Goal: Task Accomplishment & Management: Use online tool/utility

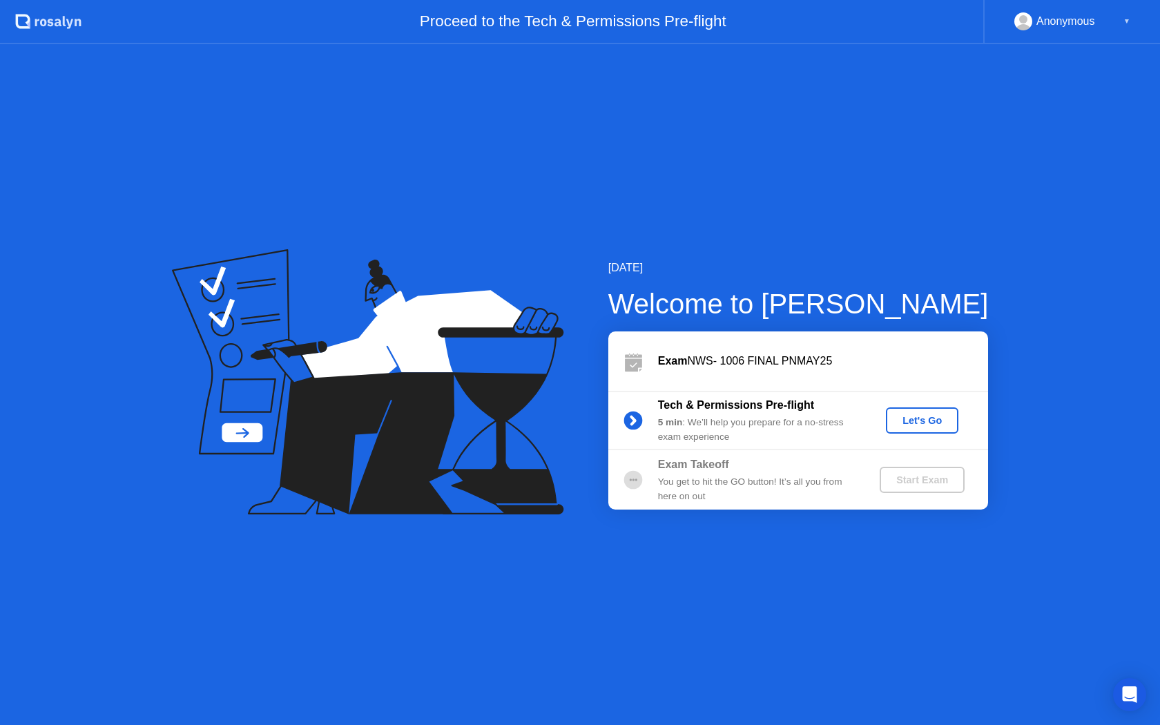
click at [891, 421] on button "Let's Go" at bounding box center [922, 420] width 72 height 26
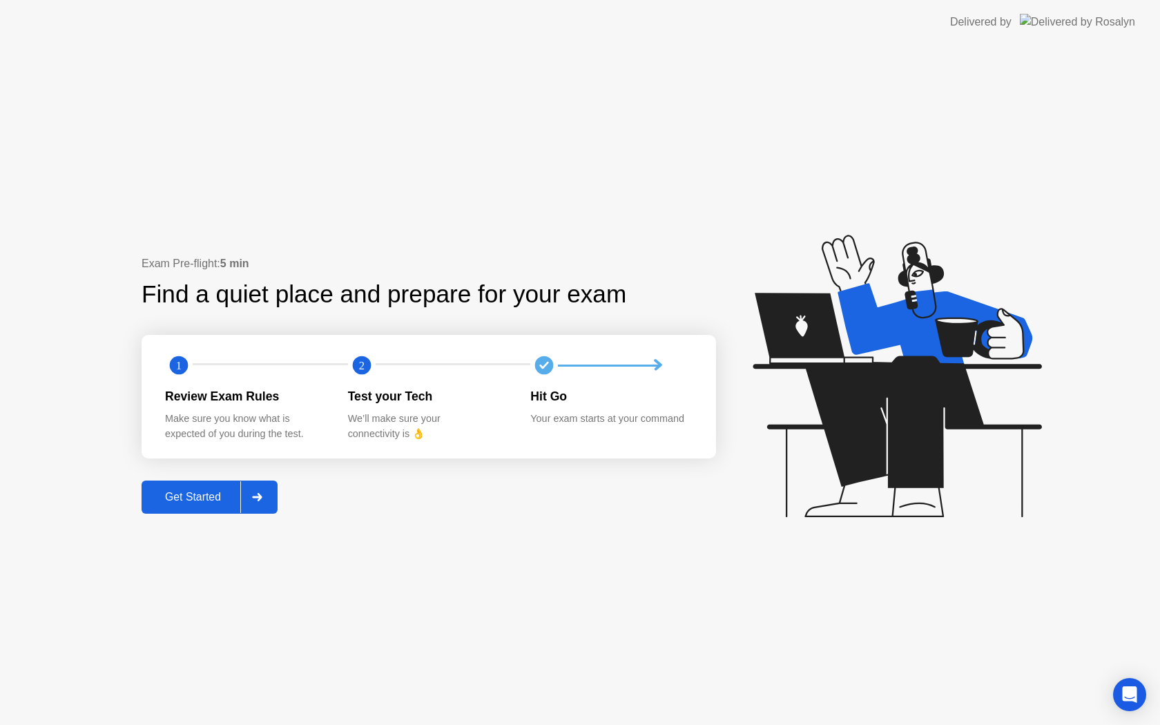
click at [202, 507] on button "Get Started" at bounding box center [210, 496] width 136 height 33
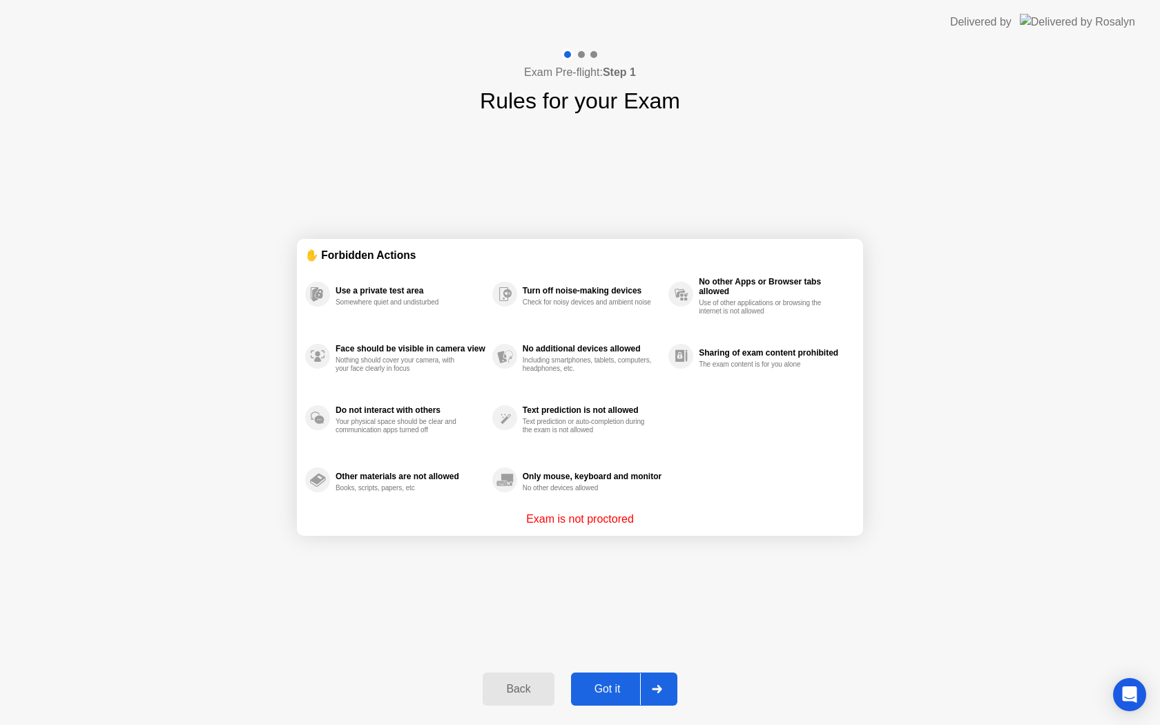
click at [618, 692] on div "Got it" at bounding box center [607, 689] width 65 height 12
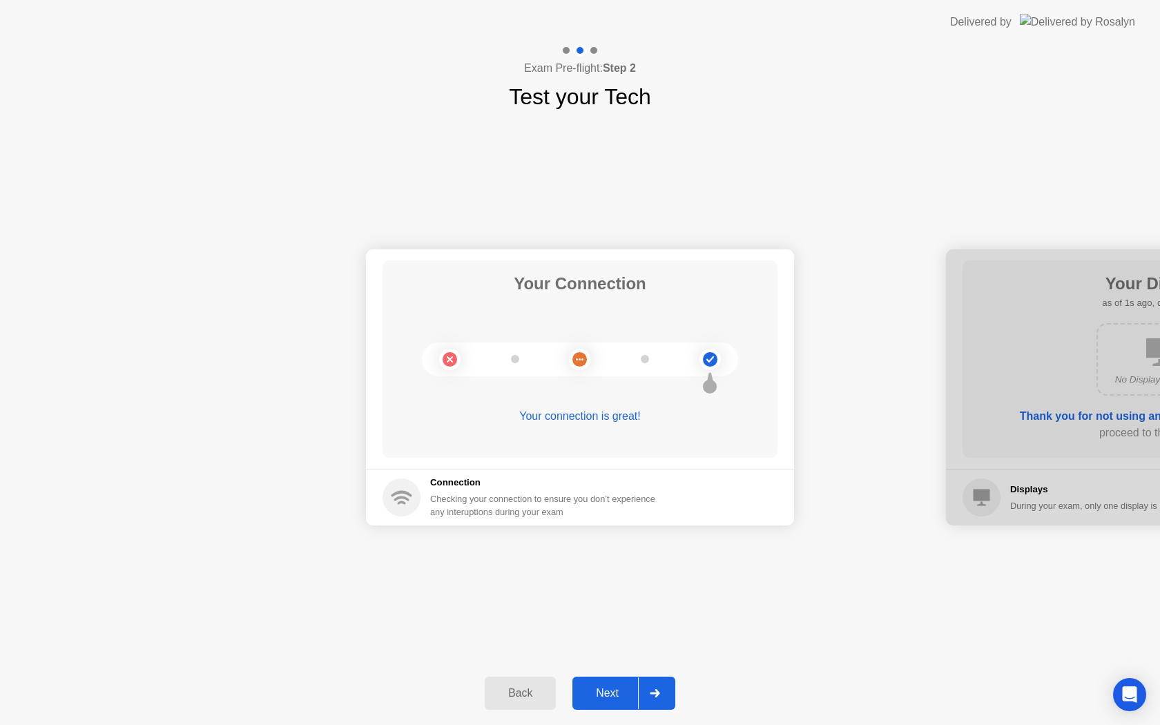
click at [630, 690] on div "Next" at bounding box center [606, 693] width 61 height 12
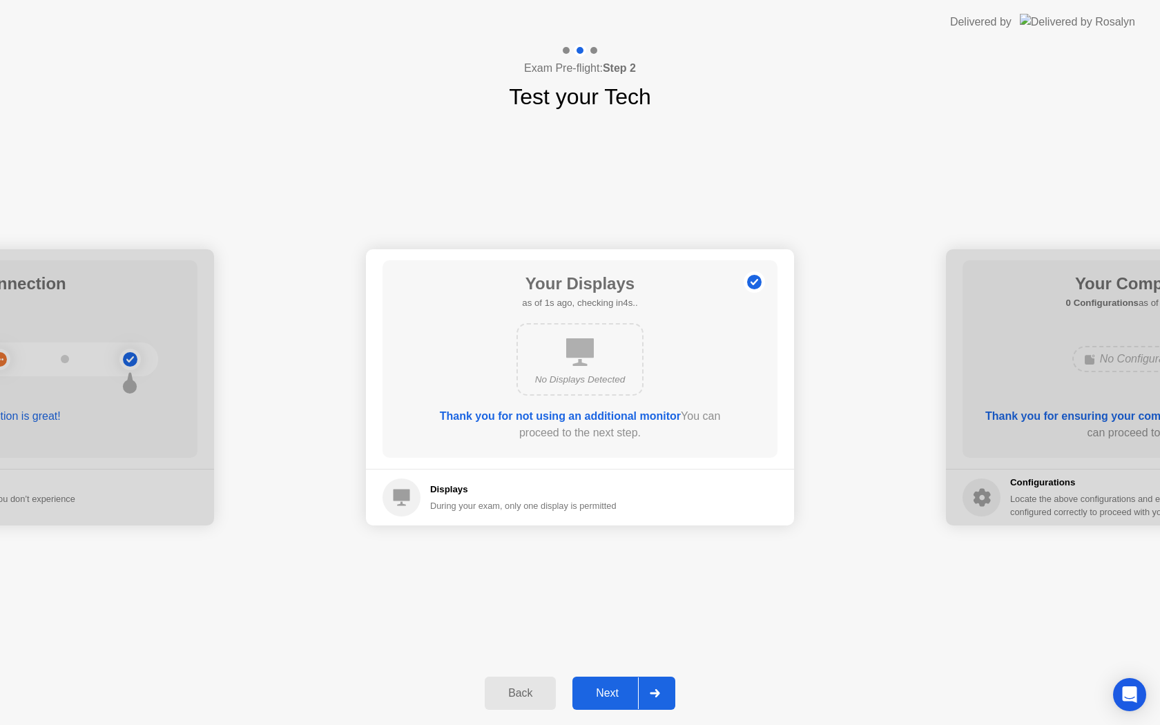
click at [630, 690] on div "Next" at bounding box center [606, 693] width 61 height 12
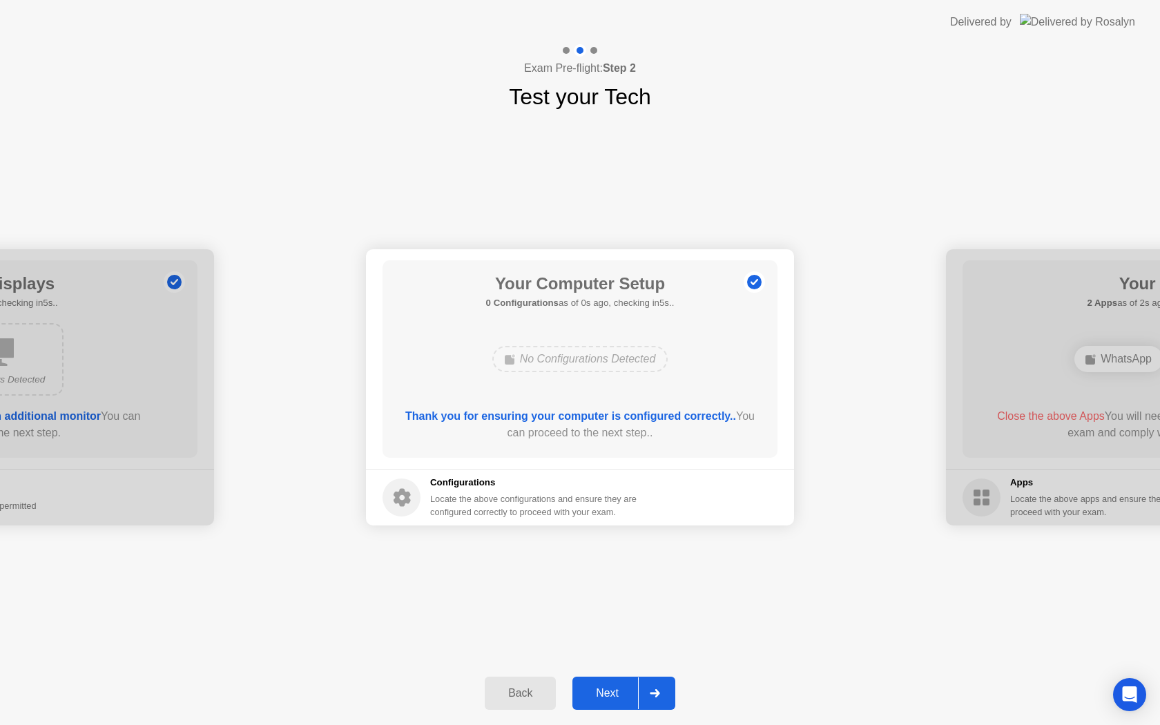
click at [630, 690] on div "Next" at bounding box center [606, 693] width 61 height 12
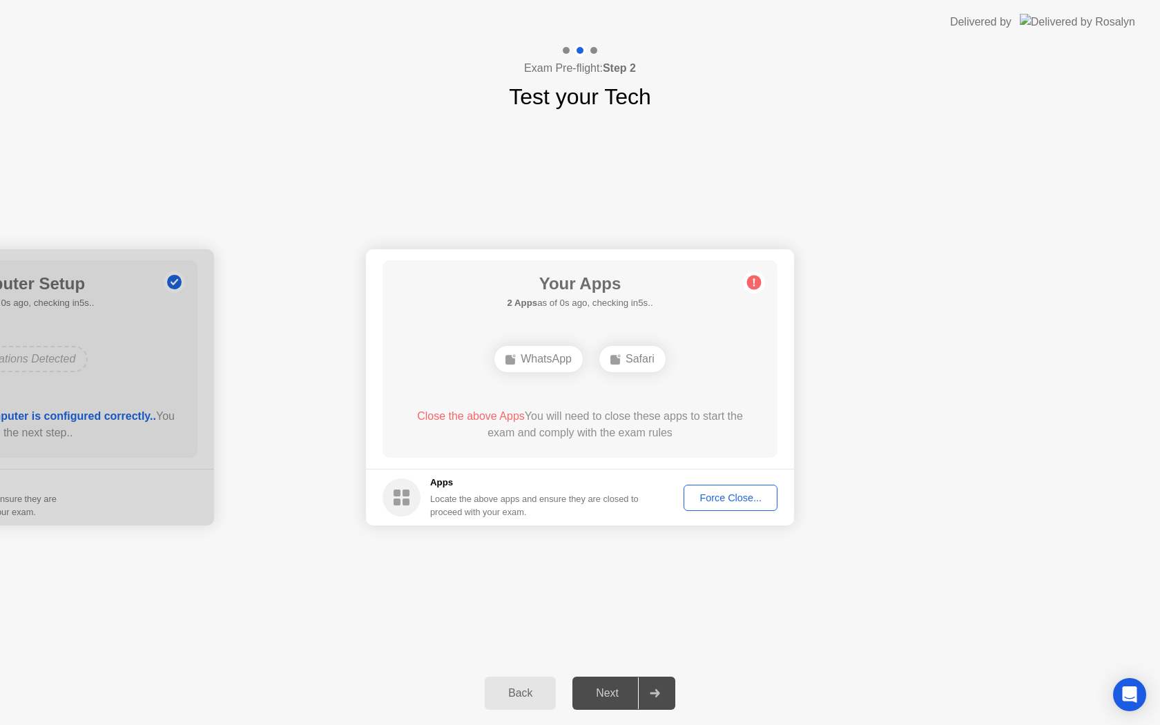
click at [630, 690] on div "Next" at bounding box center [606, 693] width 61 height 12
click at [724, 495] on div "Force Close..." at bounding box center [730, 497] width 84 height 11
click at [725, 496] on div "Force Close..." at bounding box center [730, 497] width 84 height 11
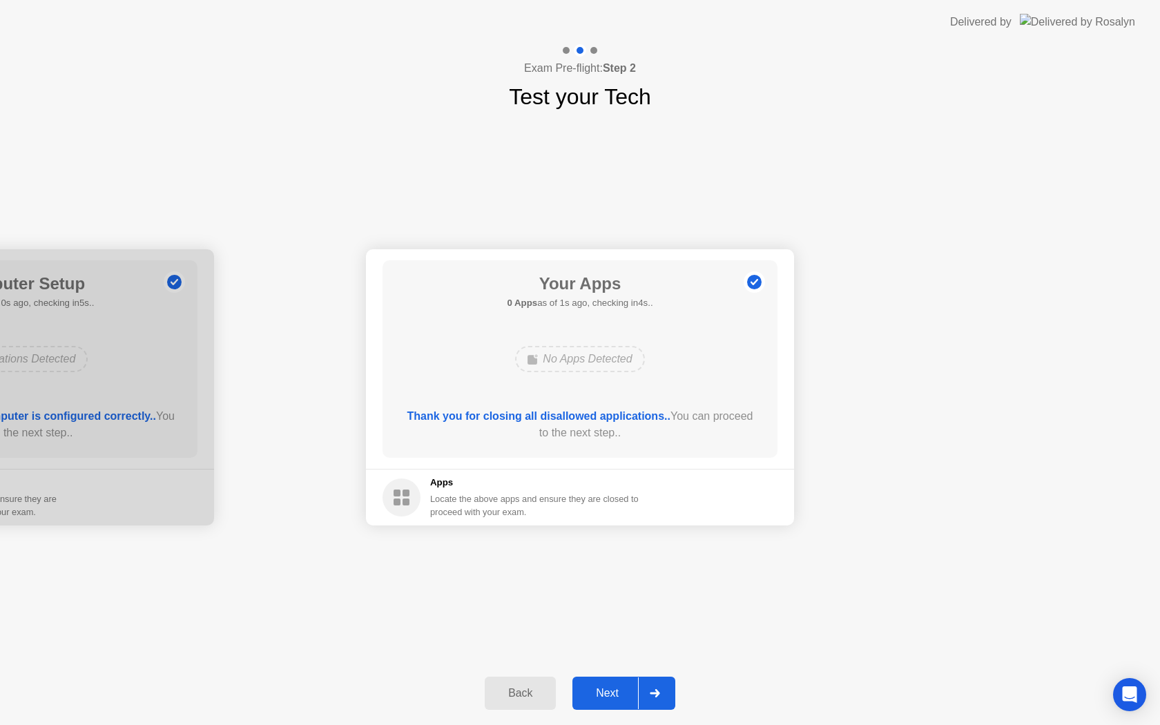
click at [620, 683] on button "Next" at bounding box center [623, 692] width 103 height 33
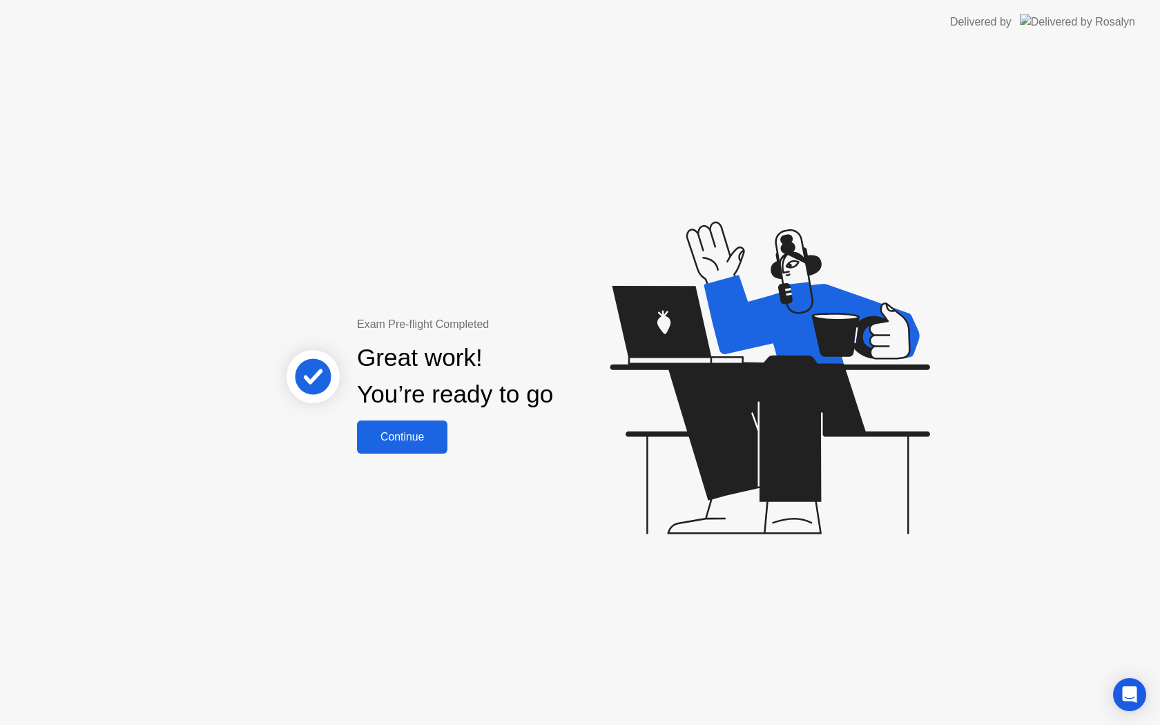
click at [407, 440] on div "Continue" at bounding box center [402, 437] width 82 height 12
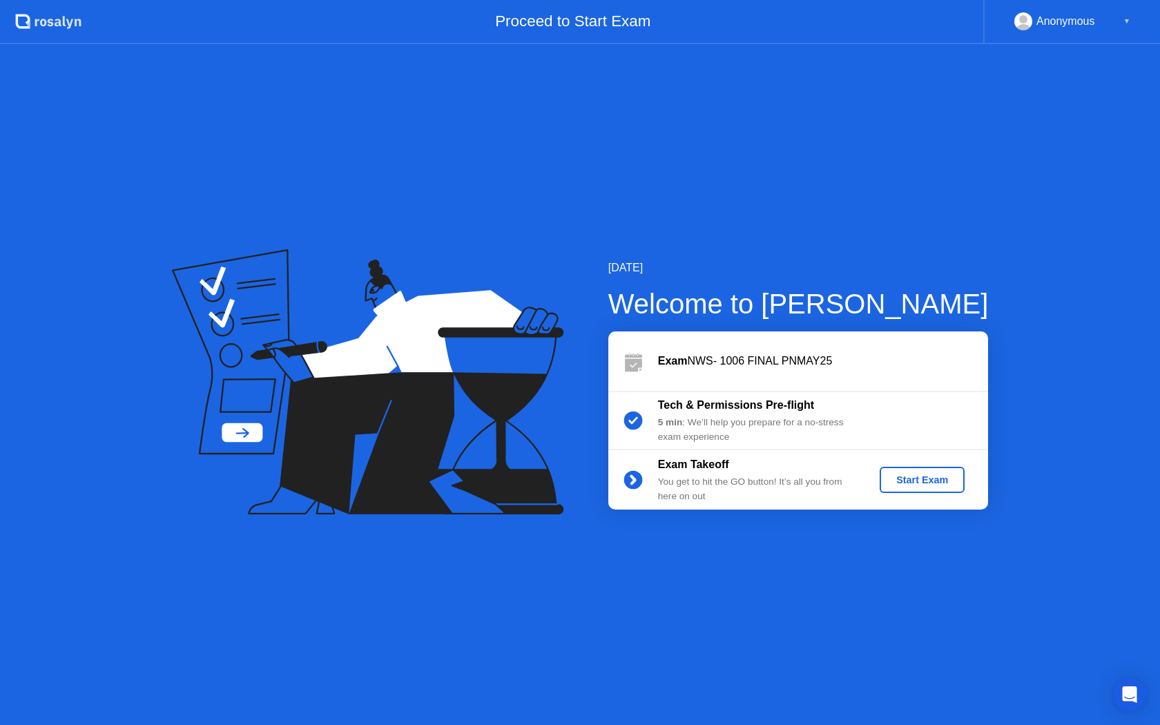
click at [906, 483] on div "Start Exam" at bounding box center [922, 479] width 74 height 11
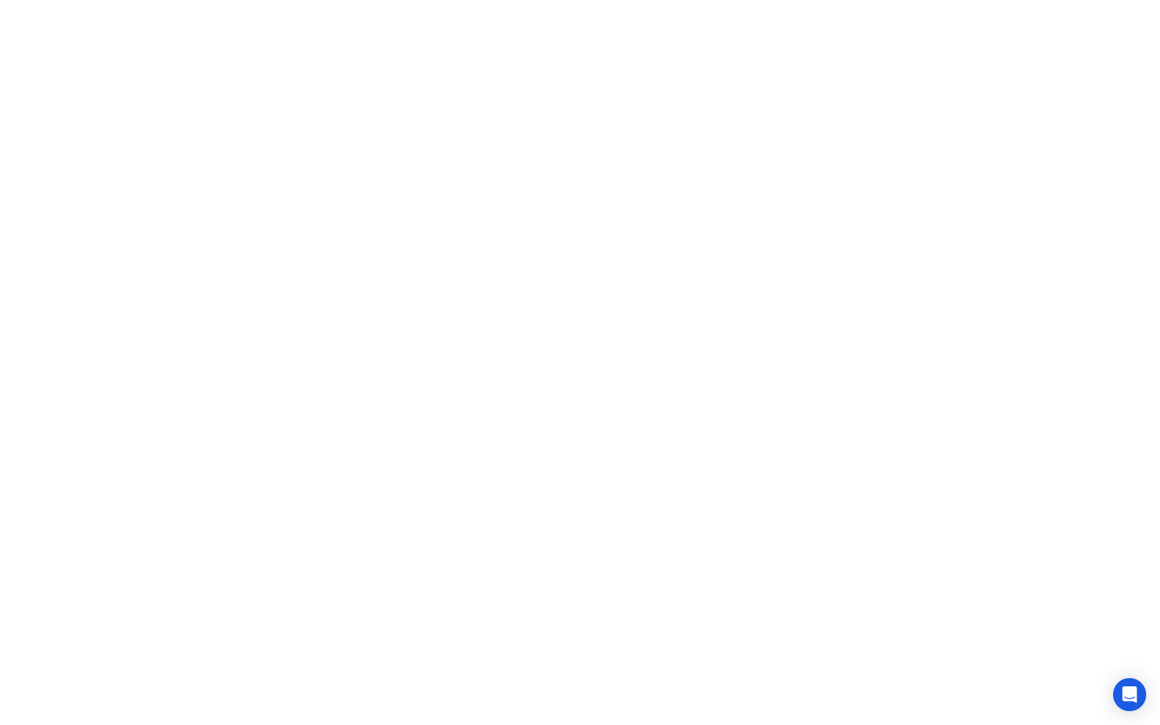
click iframe
click at [1002, 691] on div "End Proctoring Session" at bounding box center [1046, 686] width 168 height 14
